Goal: Navigation & Orientation: Find specific page/section

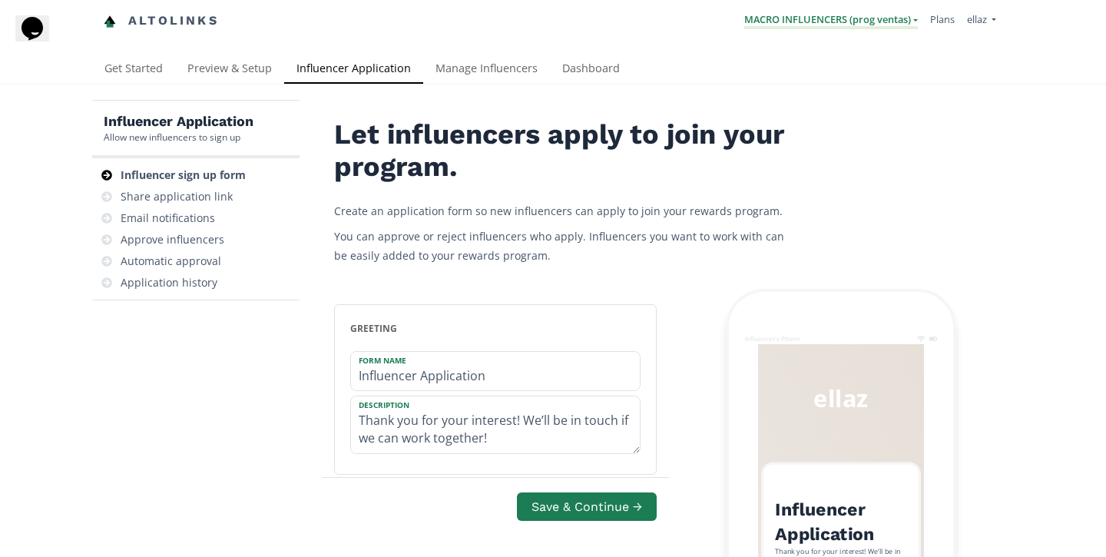
click at [819, 24] on link "MACRO INFLUENCERS (prog ventas)" at bounding box center [831, 20] width 174 height 17
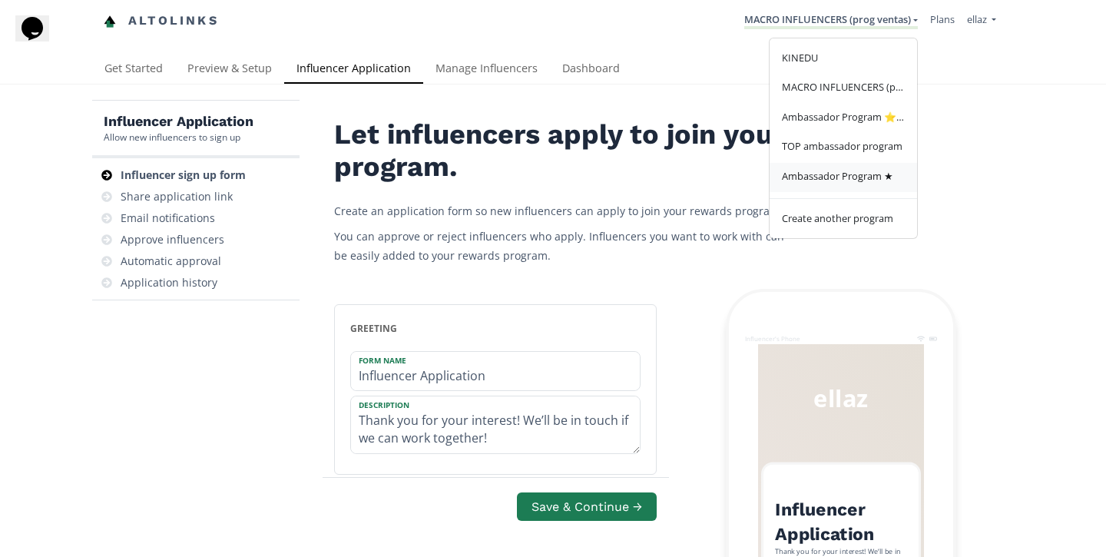
click at [829, 174] on span "Ambassador Program ★" at bounding box center [837, 176] width 111 height 14
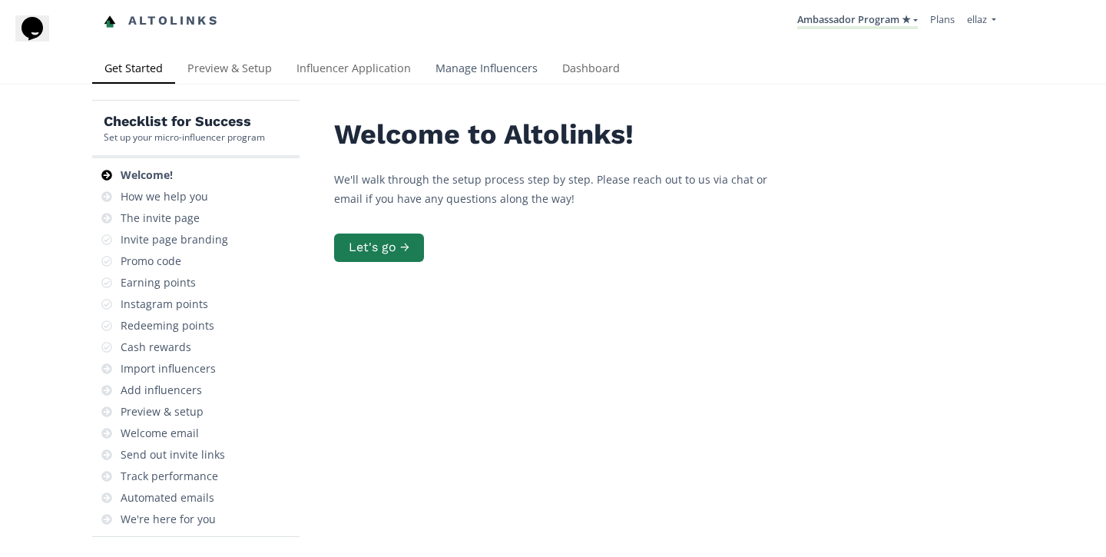
click at [491, 59] on link "Manage Influencers" at bounding box center [486, 70] width 127 height 31
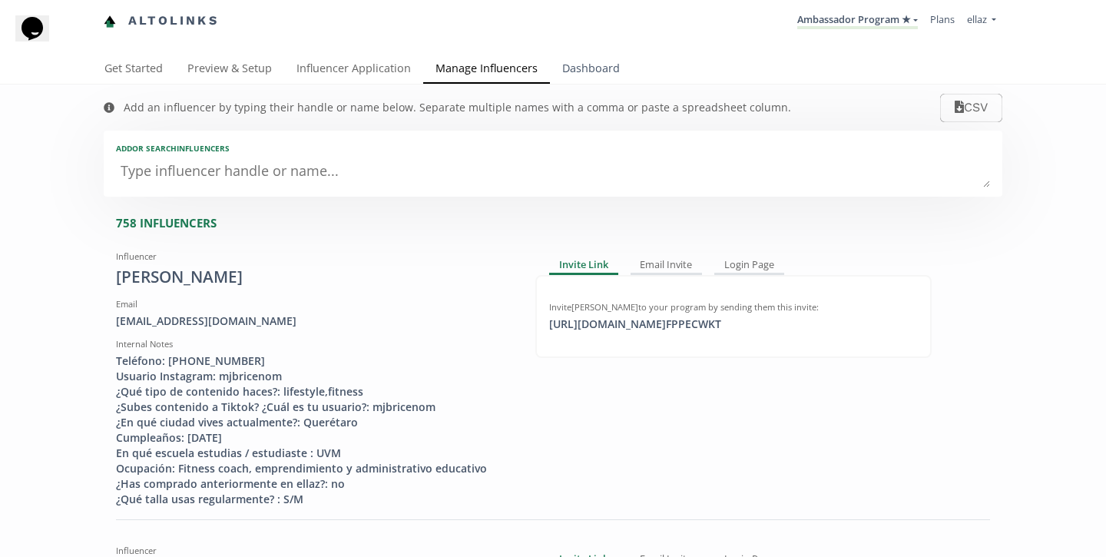
click at [578, 71] on link "Dashboard" at bounding box center [591, 70] width 82 height 31
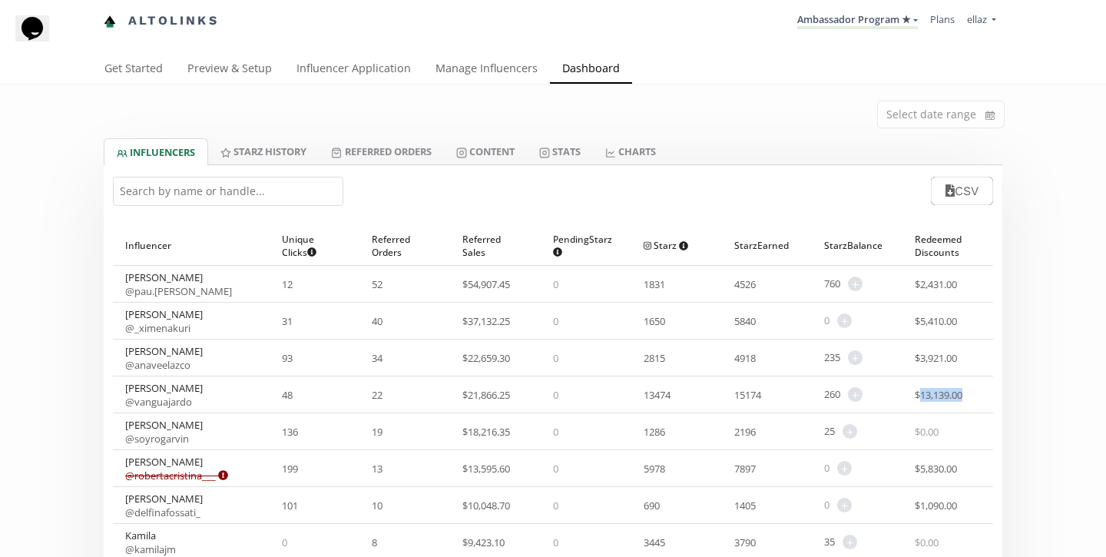
drag, startPoint x: 918, startPoint y: 396, endPoint x: 968, endPoint y: 402, distance: 50.2
click at [968, 402] on div "$ 13,139.00" at bounding box center [947, 394] width 91 height 36
drag, startPoint x: 451, startPoint y: 389, endPoint x: 525, endPoint y: 395, distance: 74.0
click at [525, 395] on div "$ 21,866.25" at bounding box center [495, 394] width 91 height 36
click at [505, 151] on link "Content" at bounding box center [485, 151] width 83 height 26
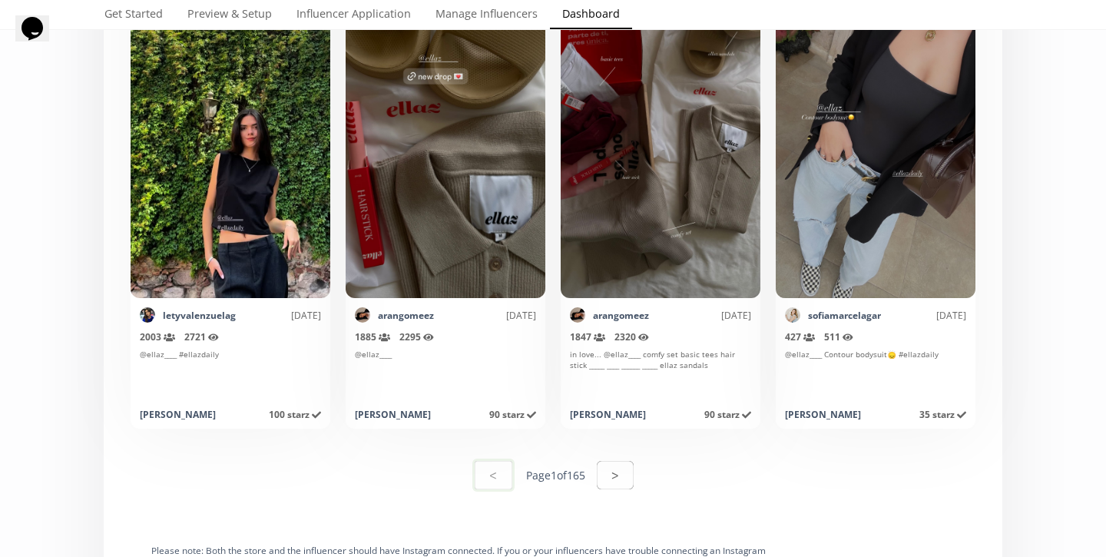
scroll to position [7552, 0]
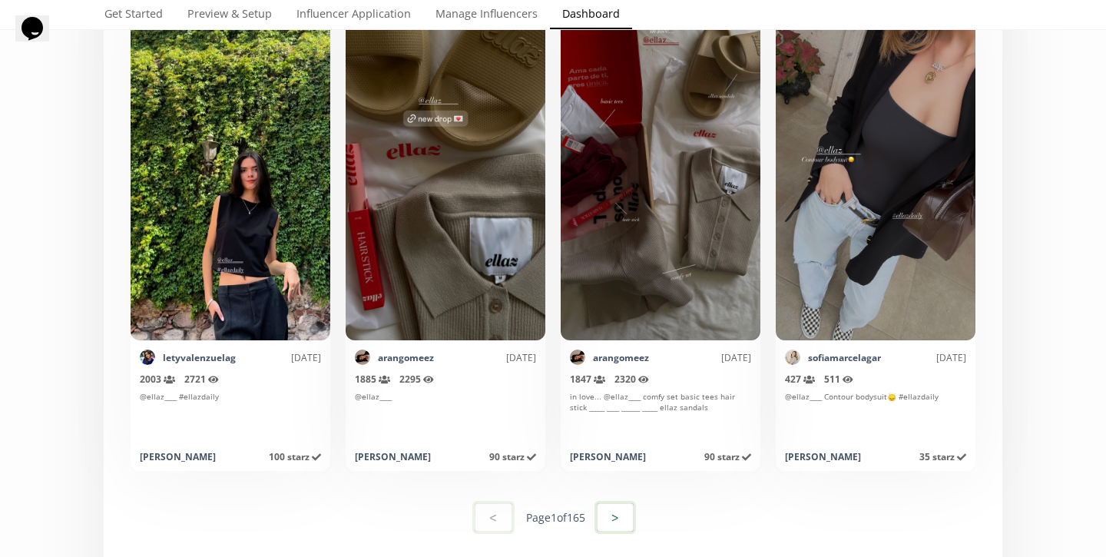
click at [614, 518] on button ">" at bounding box center [614, 517] width 41 height 33
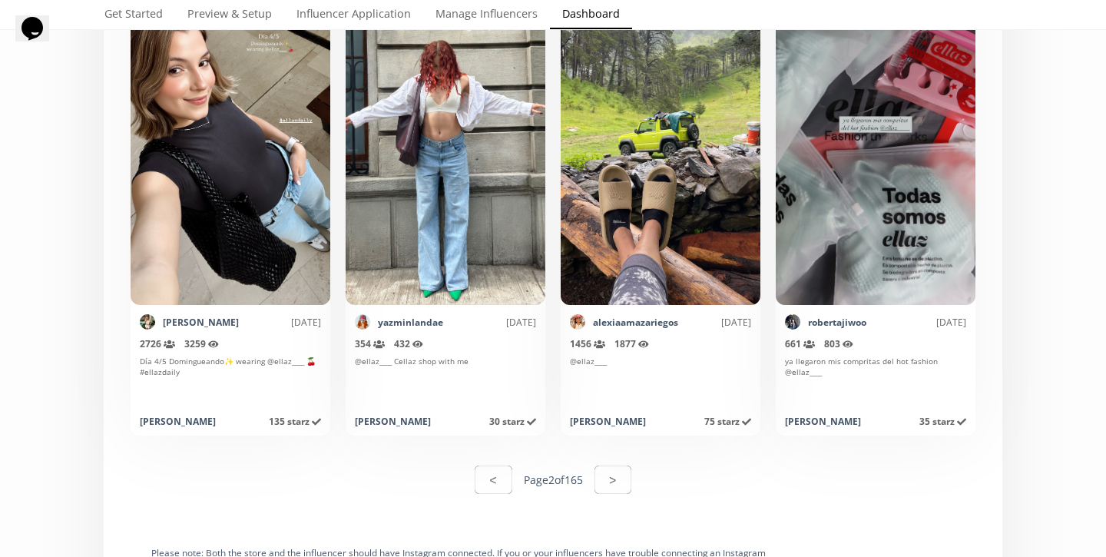
scroll to position [7485, 0]
